Goal: Transaction & Acquisition: Purchase product/service

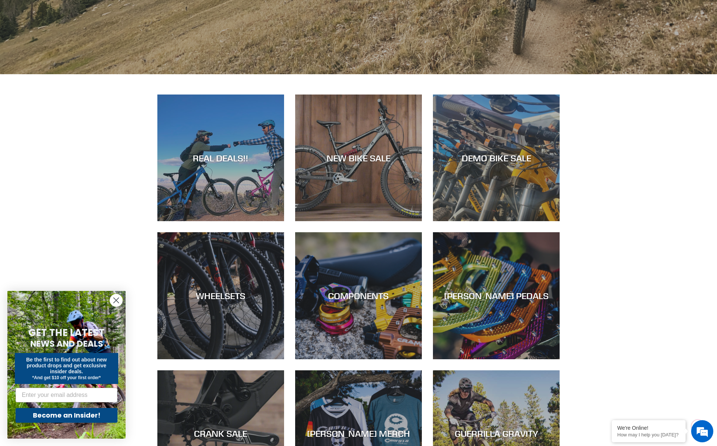
scroll to position [311, 0]
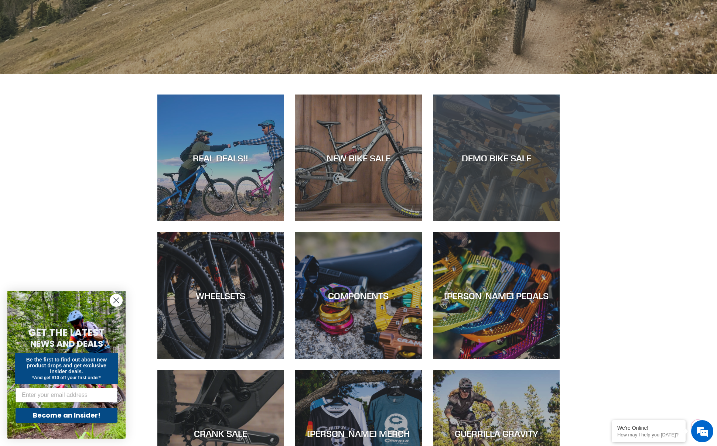
click at [478, 155] on div "DEMO BIKE SALE" at bounding box center [496, 158] width 127 height 11
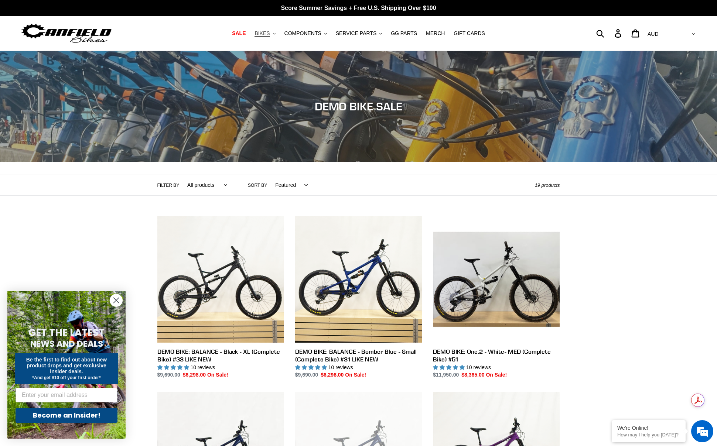
click at [266, 33] on span "BIKES" at bounding box center [262, 33] width 15 height 6
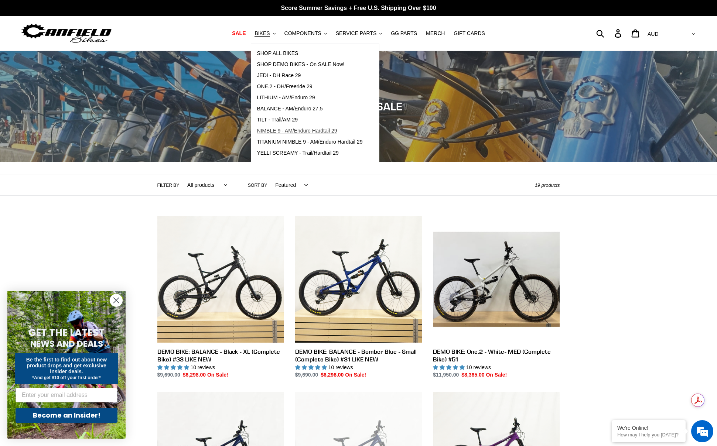
click at [276, 128] on span "NIMBLE 9 - AM/Enduro Hardtail 29" at bounding box center [297, 131] width 80 height 6
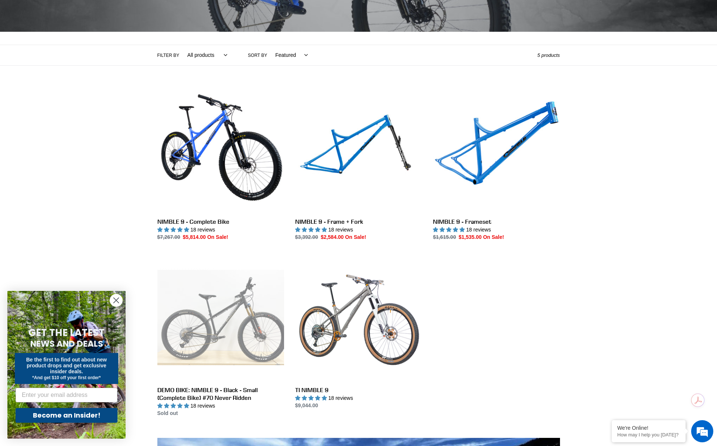
scroll to position [100, 0]
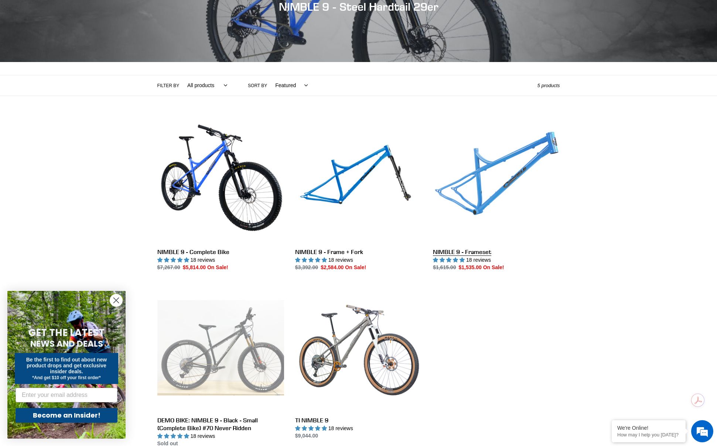
click at [486, 193] on link "NIMBLE 9 - Frameset" at bounding box center [496, 194] width 127 height 156
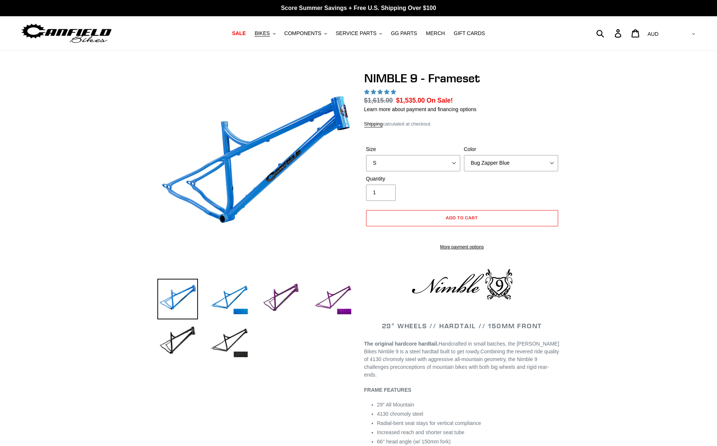
select select "highest-rating"
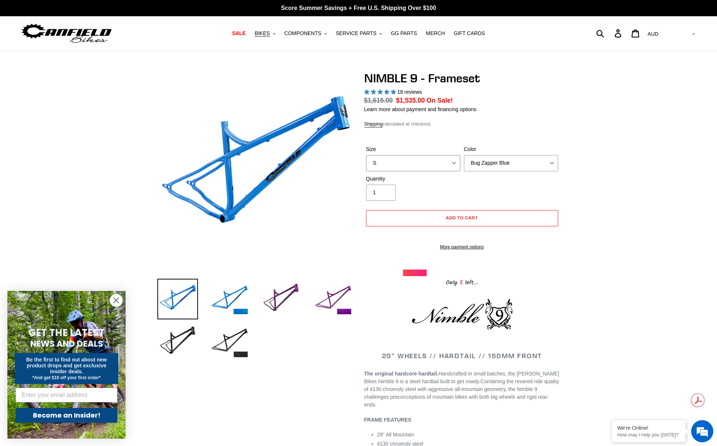
click at [432, 161] on select "S M L XL" at bounding box center [413, 163] width 94 height 16
select select "M"
click at [366, 155] on select "S M L XL" at bounding box center [413, 163] width 94 height 16
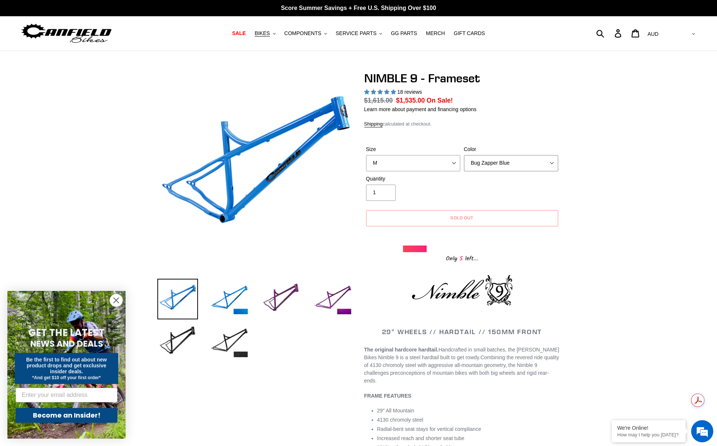
click at [509, 160] on select "Bug Zapper Blue Purple Haze -Sold Out Galaxy Black" at bounding box center [511, 163] width 94 height 16
select select "Galaxy Black"
click at [464, 155] on select "Bug Zapper Blue Purple Haze -Sold Out Galaxy Black" at bounding box center [511, 163] width 94 height 16
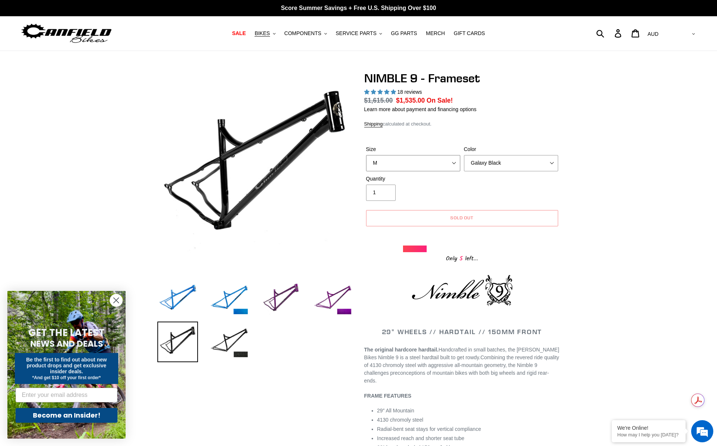
click at [432, 164] on select "S M L XL" at bounding box center [413, 163] width 94 height 16
select select "L"
click at [366, 155] on select "S M L XL" at bounding box center [413, 163] width 94 height 16
click at [491, 162] on select "Bug Zapper Blue Purple Haze -Sold Out Galaxy Black" at bounding box center [511, 163] width 94 height 16
click at [464, 155] on select "Bug Zapper Blue Purple Haze -Sold Out Galaxy Black" at bounding box center [511, 163] width 94 height 16
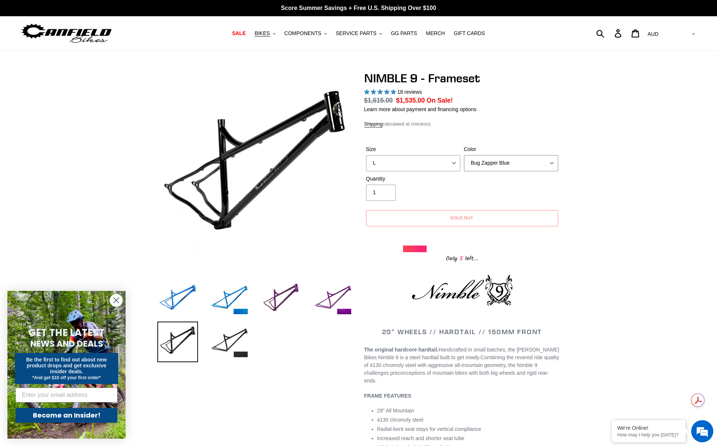
click at [491, 167] on select "Bug Zapper Blue Purple Haze -Sold Out Galaxy Black" at bounding box center [511, 163] width 94 height 16
click at [464, 155] on select "Bug Zapper Blue Purple Haze -Sold Out Galaxy Black" at bounding box center [511, 163] width 94 height 16
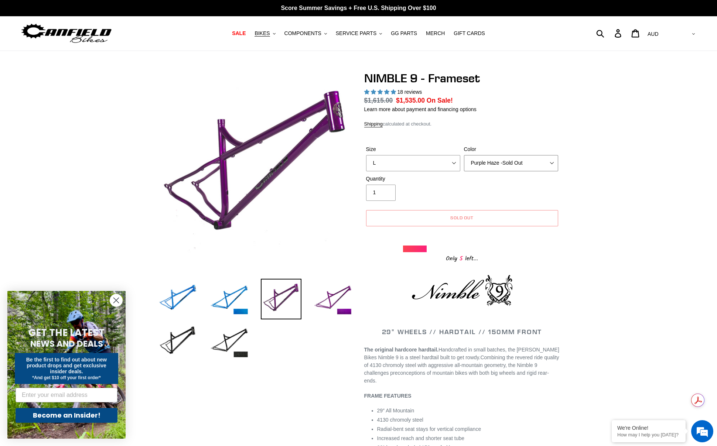
click at [488, 166] on select "Bug Zapper Blue Purple Haze -Sold Out Galaxy Black" at bounding box center [511, 163] width 94 height 16
select select "Galaxy Black"
click at [464, 155] on select "Bug Zapper Blue Purple Haze -Sold Out Galaxy Black" at bounding box center [511, 163] width 94 height 16
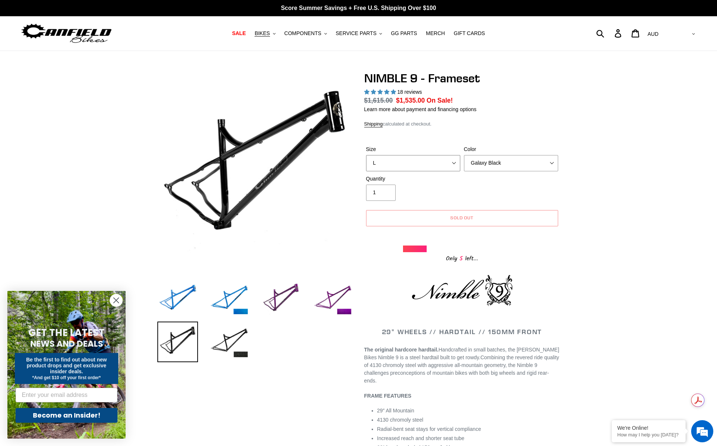
click at [454, 163] on select "S M L XL" at bounding box center [413, 163] width 94 height 16
select select "S"
click at [366, 155] on select "S M L XL" at bounding box center [413, 163] width 94 height 16
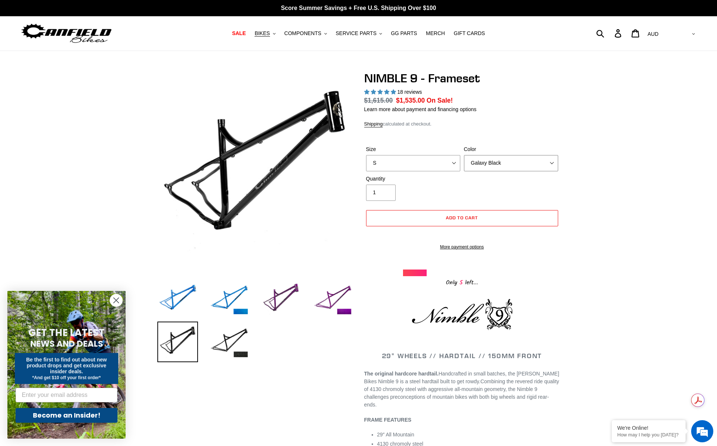
click at [500, 165] on select "Bug Zapper Blue Purple Haze -Sold Out Galaxy Black" at bounding box center [511, 163] width 94 height 16
click at [464, 155] on select "Bug Zapper Blue Purple Haze -Sold Out Galaxy Black" at bounding box center [511, 163] width 94 height 16
click at [497, 165] on select "Bug Zapper Blue Purple Haze -Sold Out Galaxy Black" at bounding box center [511, 163] width 94 height 16
select select "Purple Haze -Sold Out"
click at [464, 155] on select "Bug Zapper Blue Purple Haze -Sold Out Galaxy Black" at bounding box center [511, 163] width 94 height 16
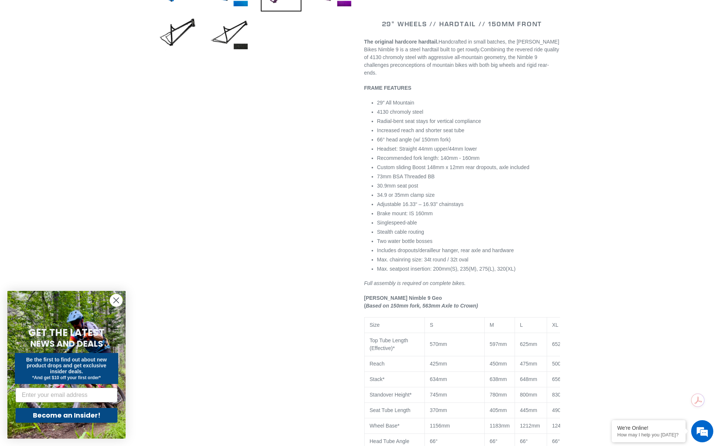
scroll to position [367, 0]
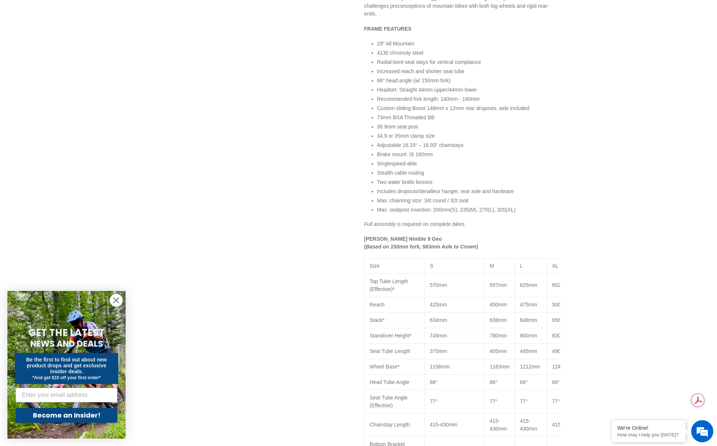
click at [120, 301] on circle "Close dialog" at bounding box center [116, 301] width 12 height 12
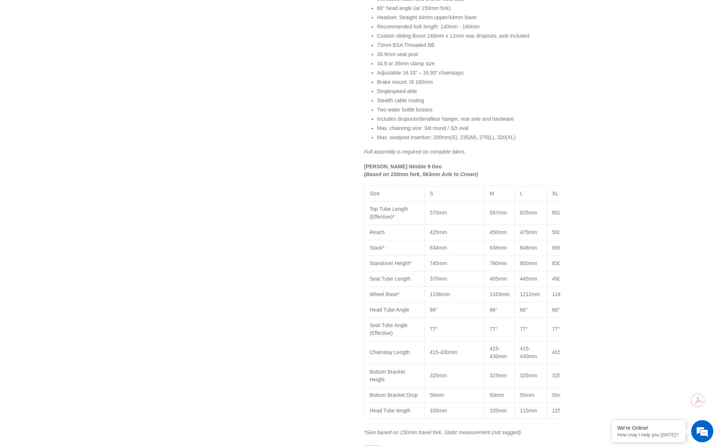
scroll to position [440, 0]
